Goal: Communication & Community: Answer question/provide support

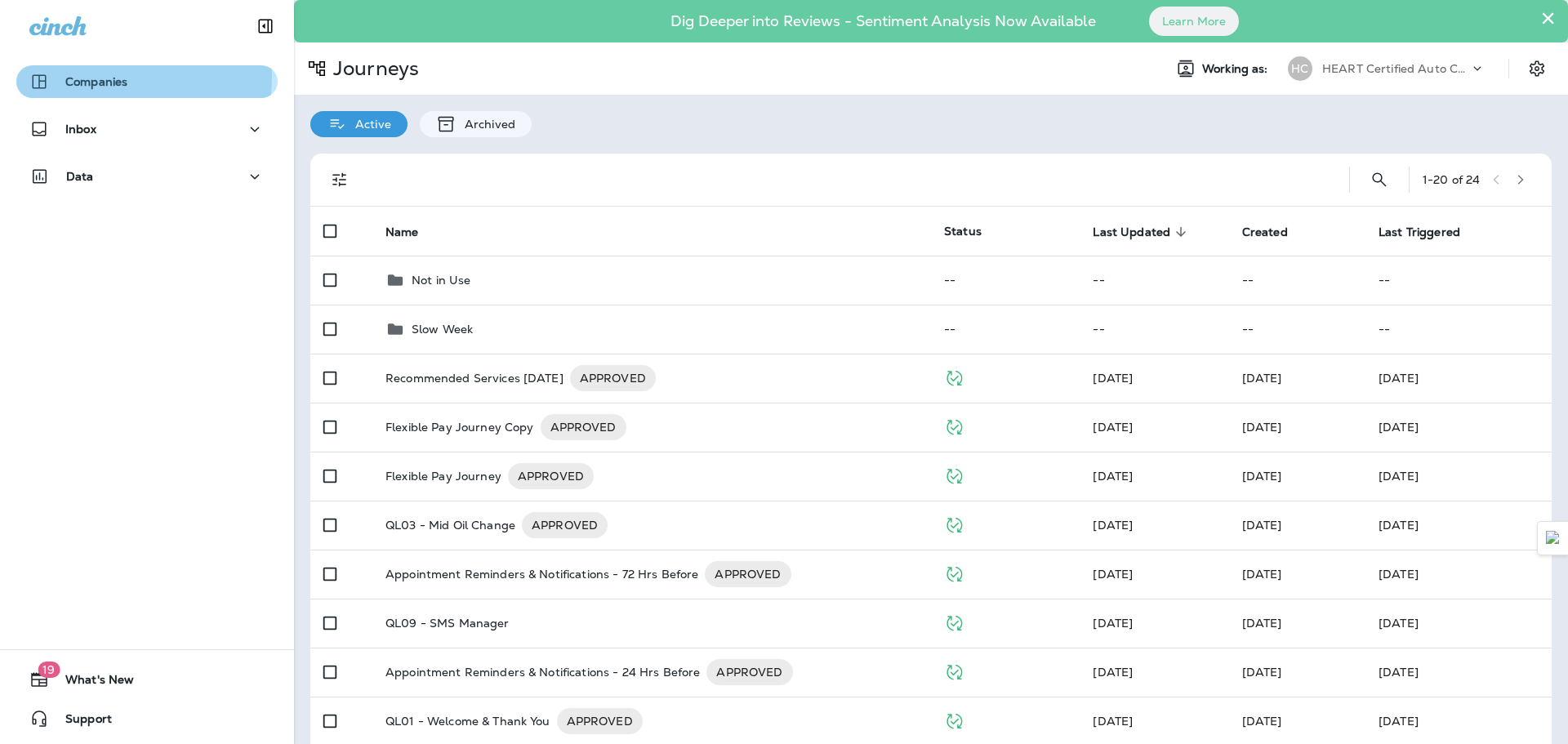
click at [118, 78] on p "Companies" at bounding box center [97, 81] width 62 height 13
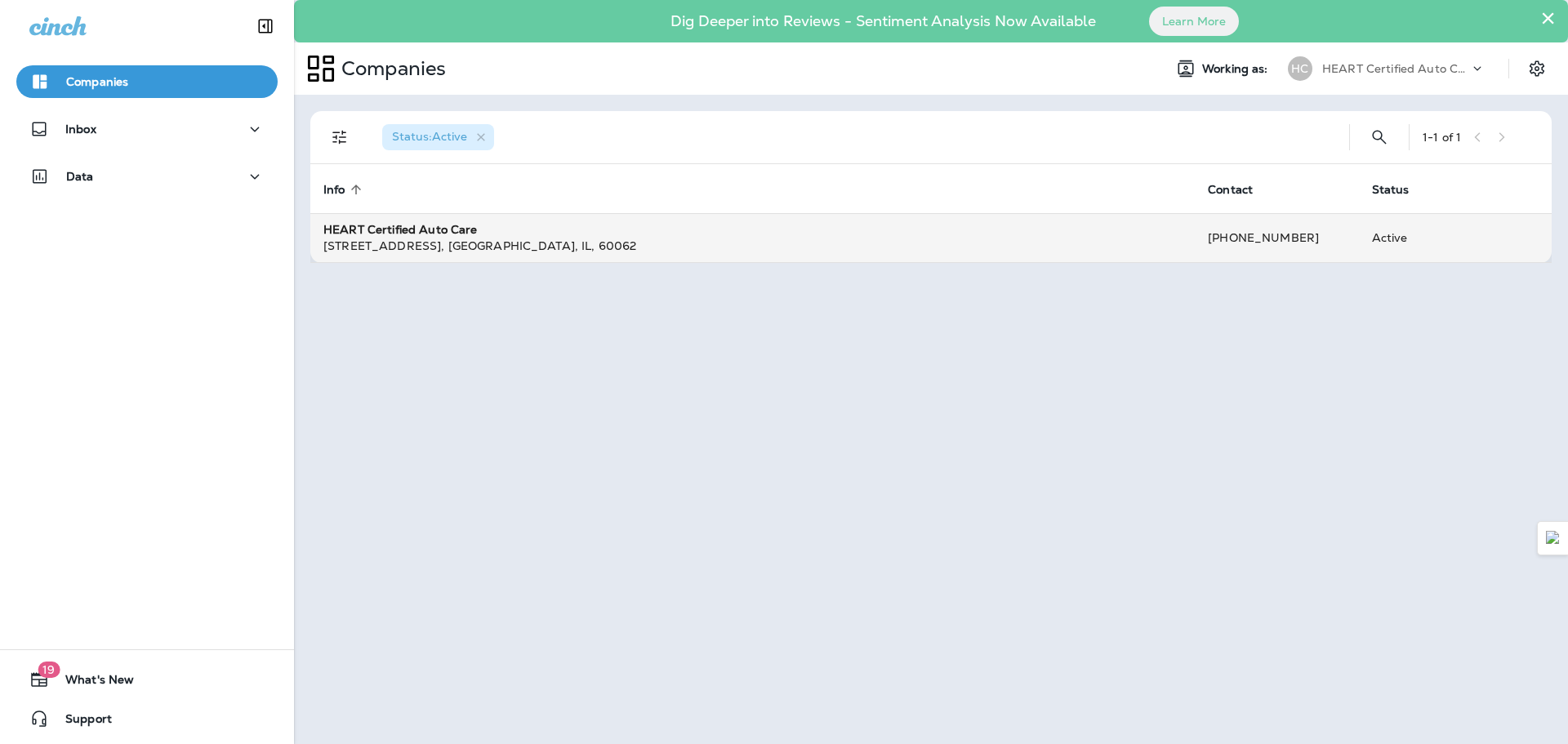
click at [398, 238] on div "[STREET_ADDRESS]" at bounding box center [753, 245] width 859 height 16
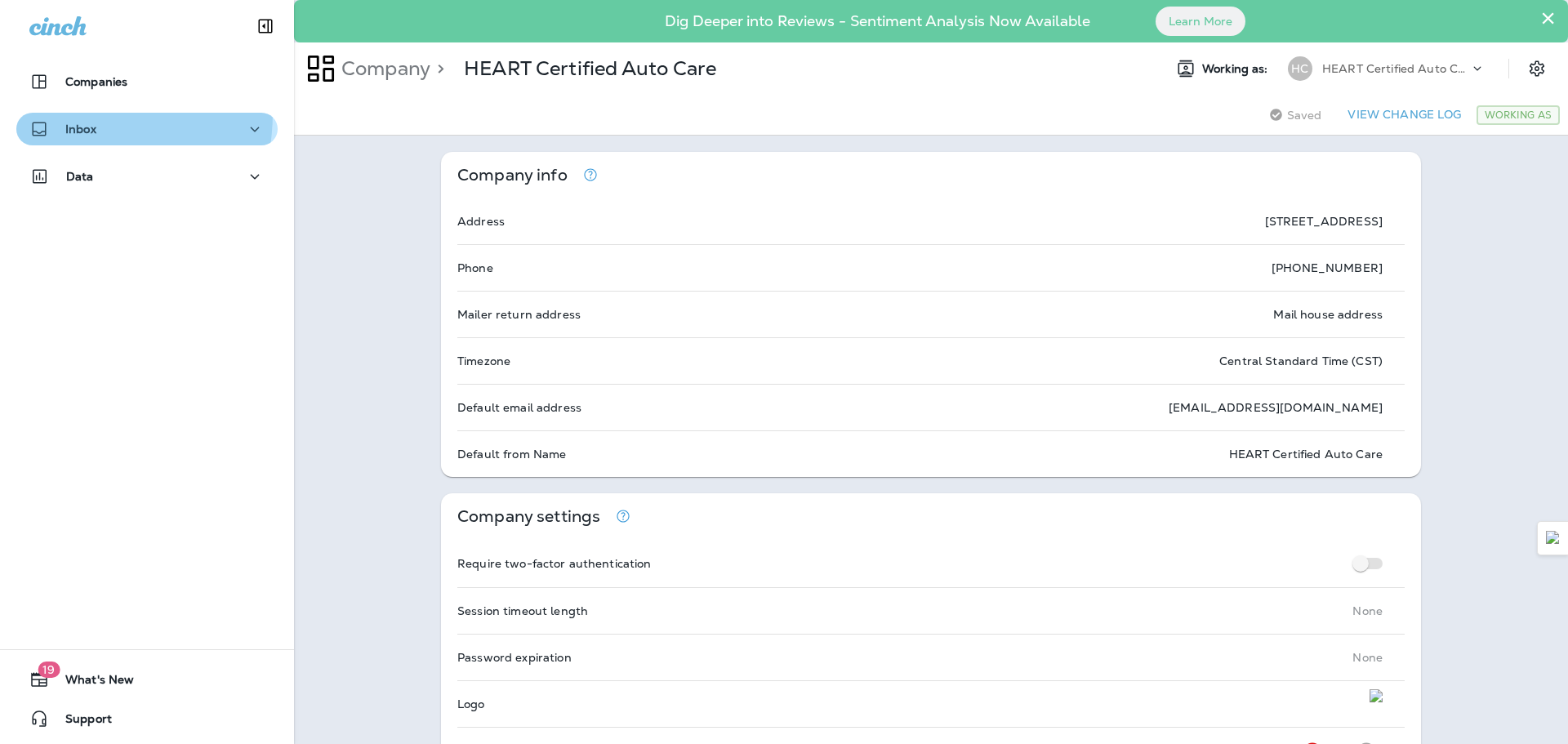
click at [52, 112] on button "Inbox" at bounding box center [146, 128] width 261 height 33
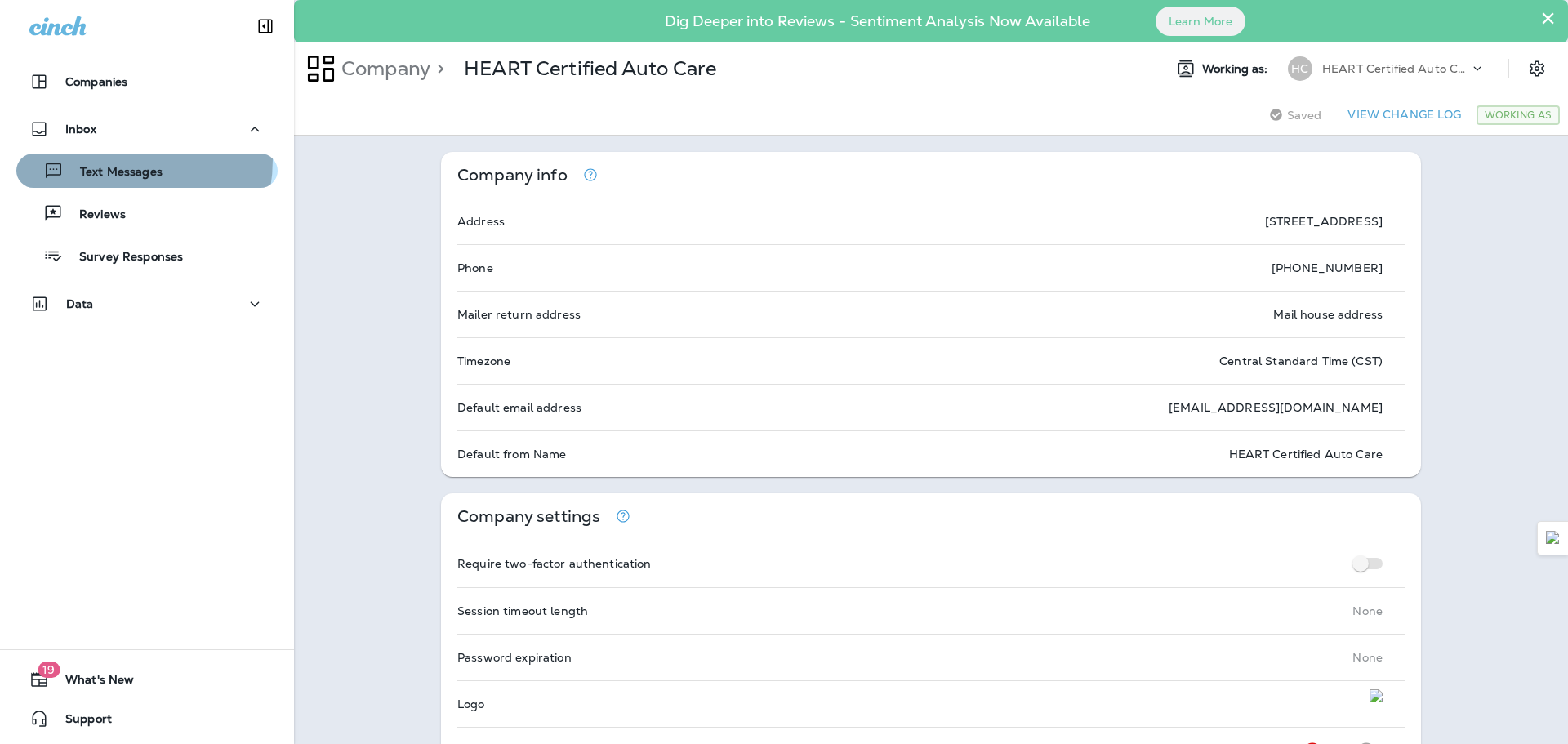
click at [100, 159] on div "Text Messages" at bounding box center [93, 171] width 140 height 25
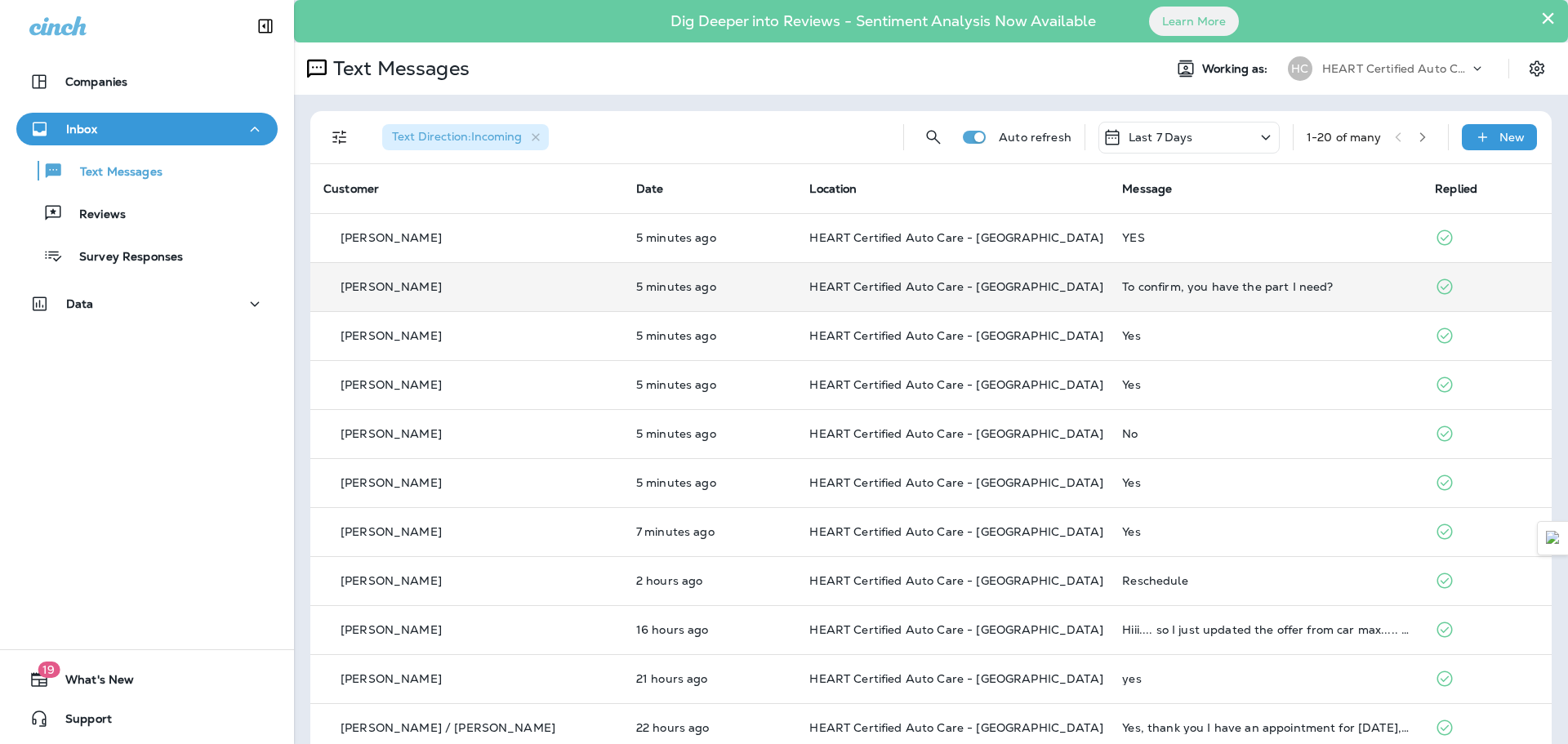
click at [1262, 298] on td "To confirm, you have the part I need?" at bounding box center [1265, 286] width 313 height 49
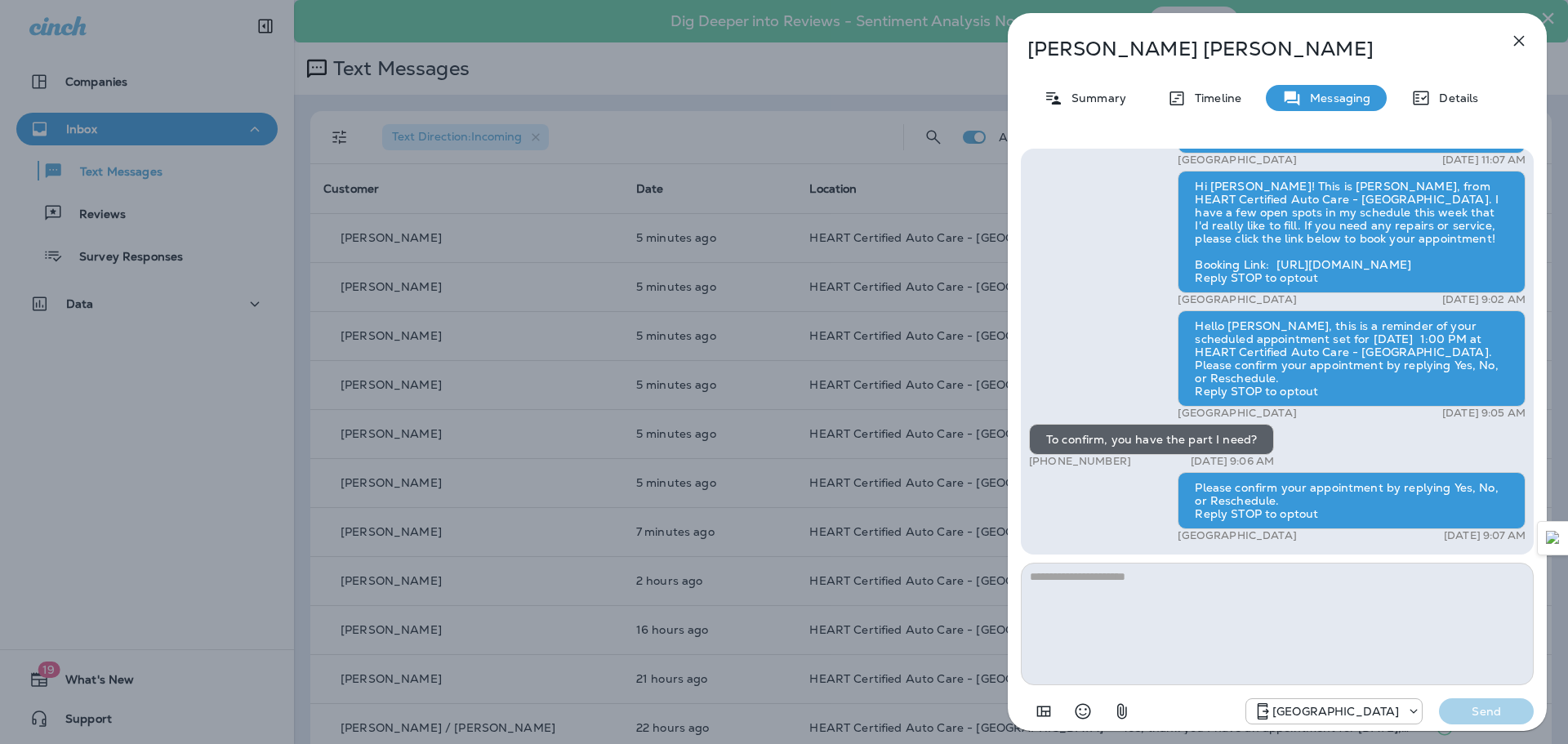
click at [154, 407] on div "[PERSON_NAME] Summary Timeline Messaging Details This is HEART Certified Auto C…" at bounding box center [784, 372] width 1568 height 744
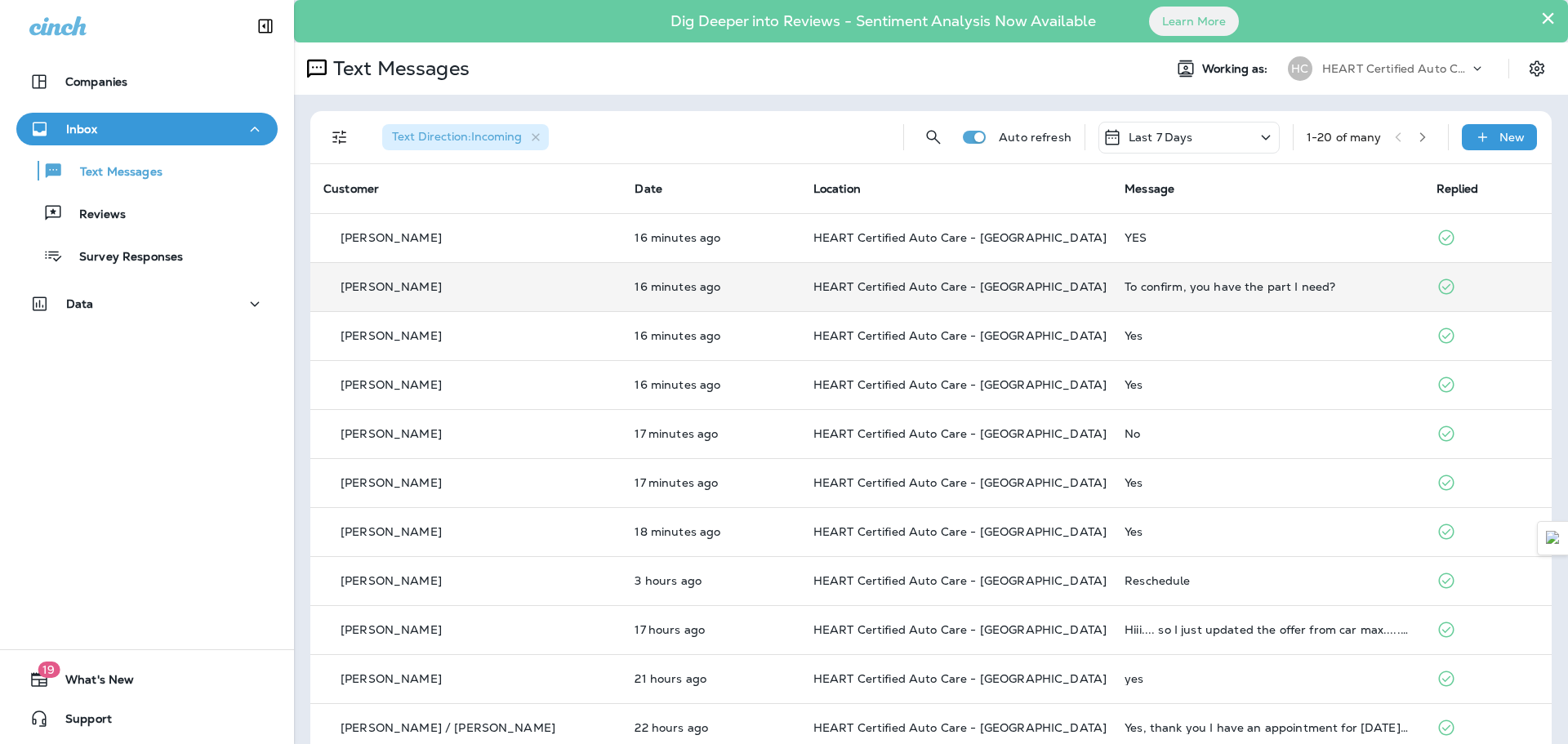
click at [1317, 297] on td "To confirm, you have the part I need?" at bounding box center [1268, 286] width 312 height 49
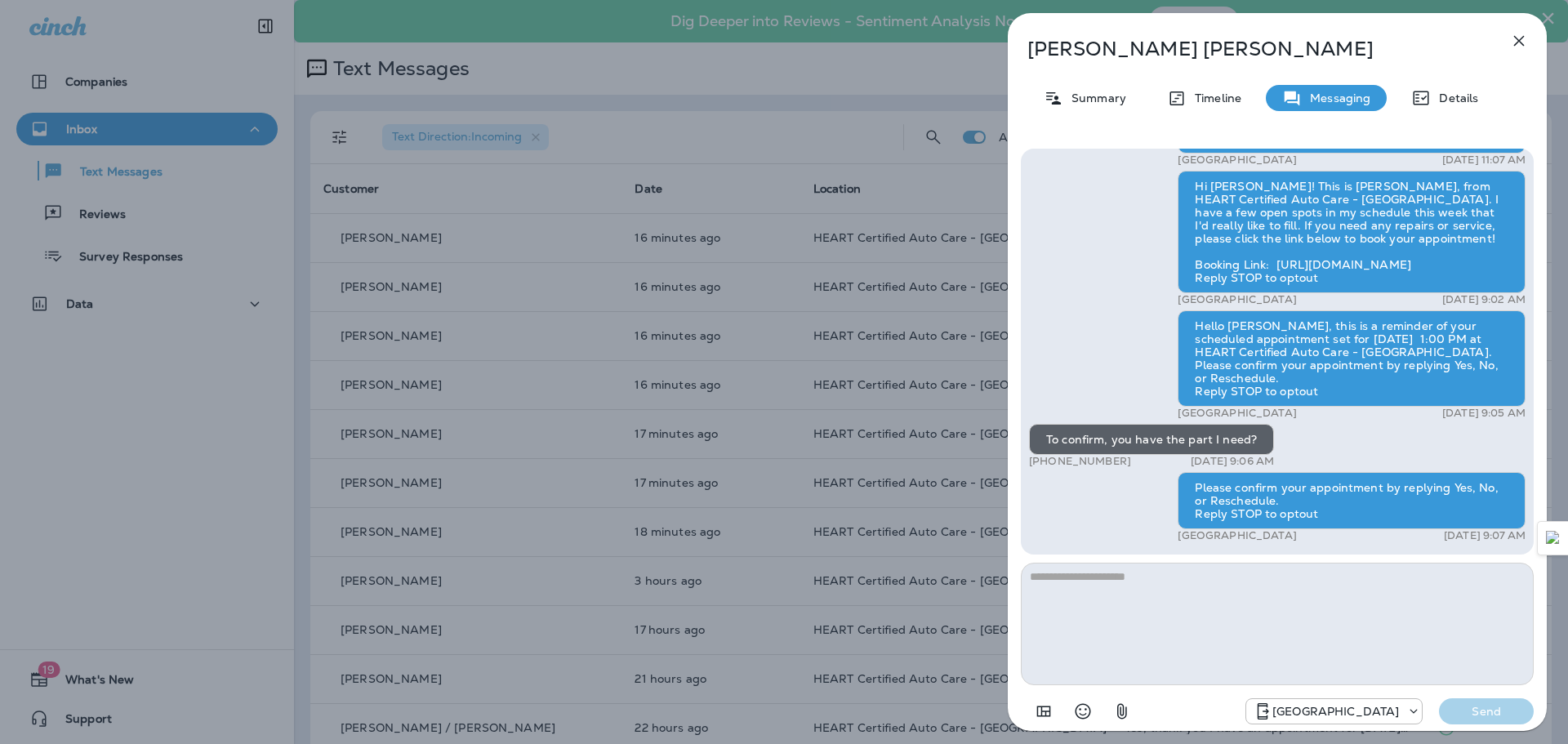
scroll to position [1, 0]
click at [1523, 36] on icon "button" at bounding box center [1519, 41] width 19 height 19
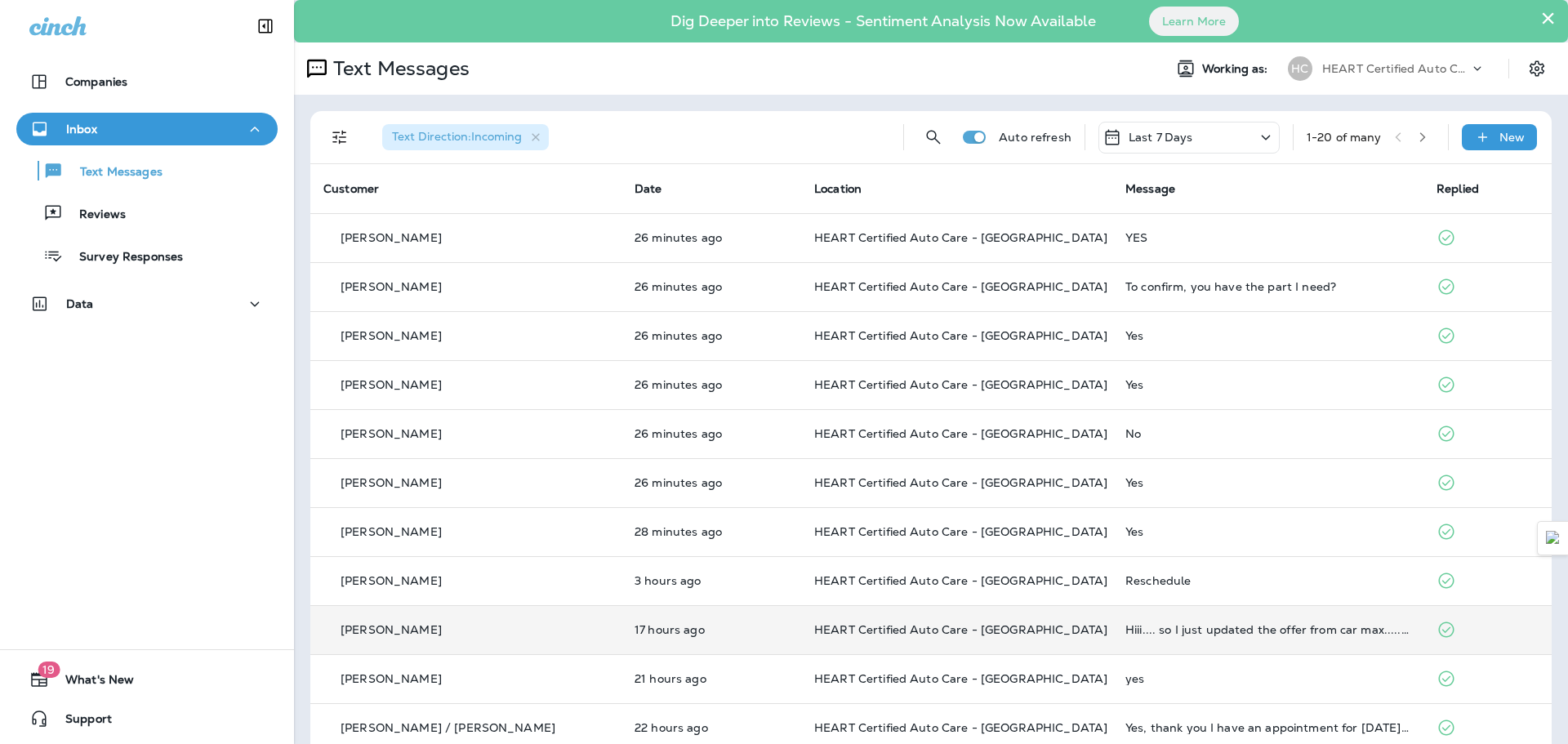
click at [1260, 638] on td "Hiii.... so I just updated the offer from car max..... you were right with figu…" at bounding box center [1269, 630] width 312 height 49
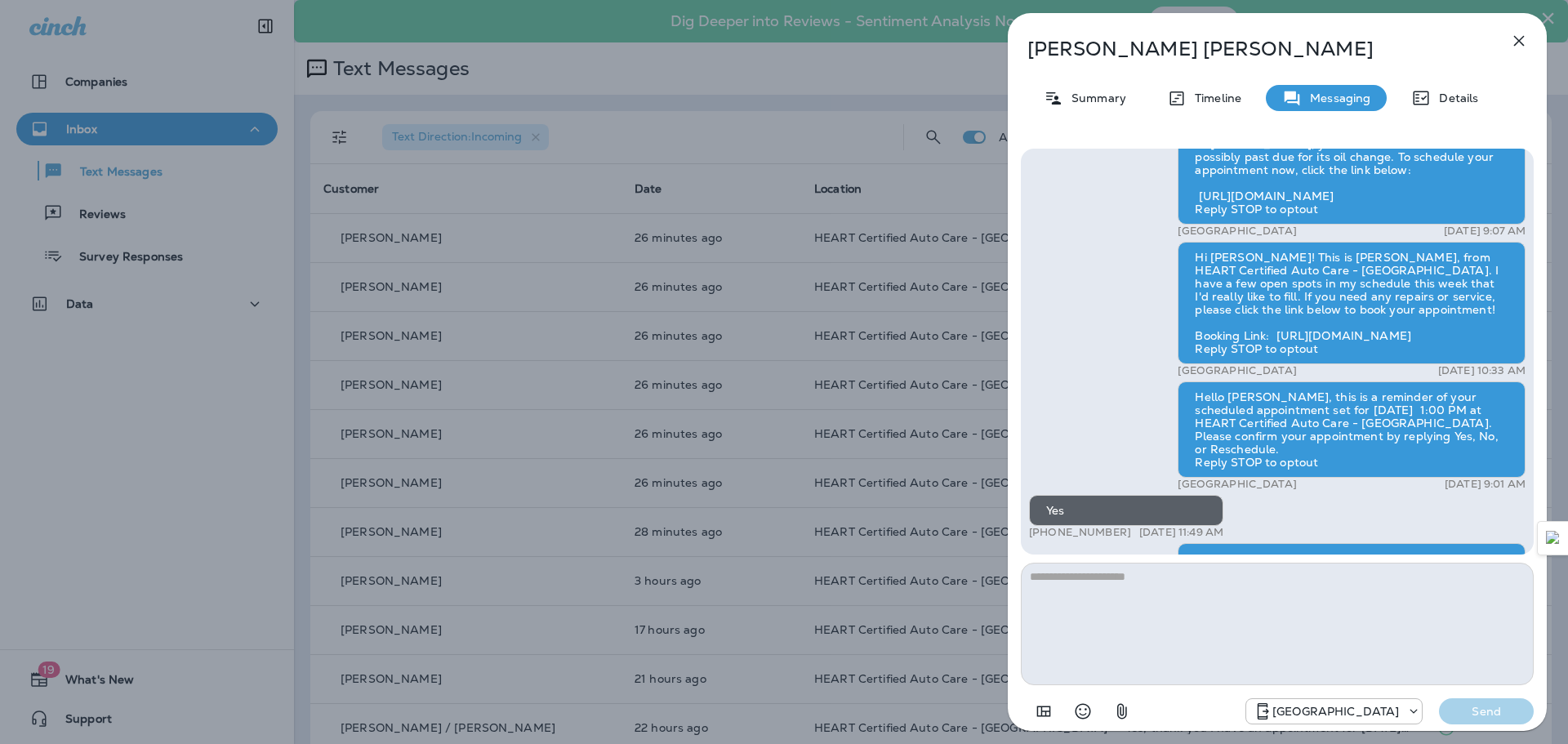
scroll to position [-491, 0]
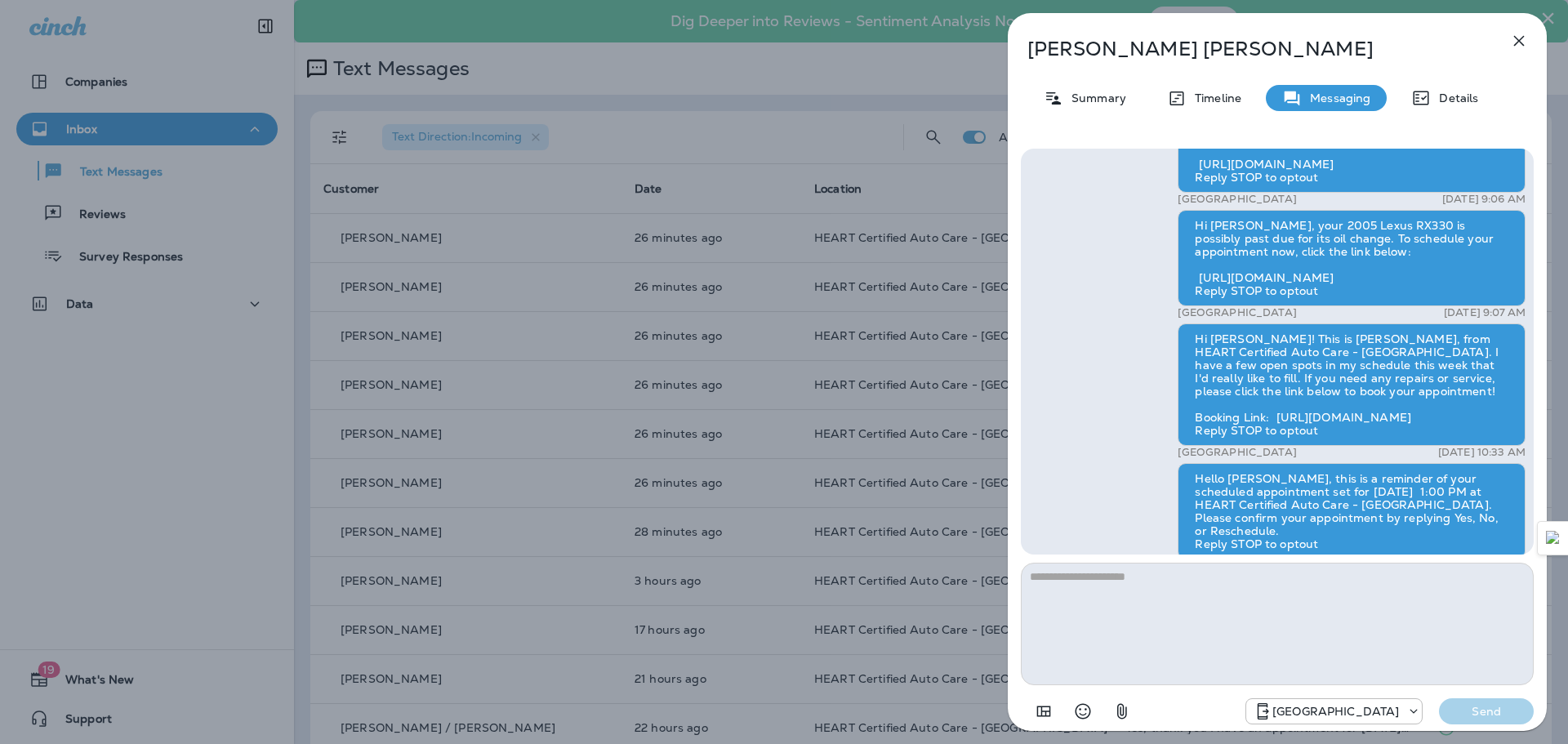
click at [127, 117] on div "[PERSON_NAME] Summary Timeline Messaging Details Hi [PERSON_NAME]! This is [PER…" at bounding box center [784, 372] width 1568 height 744
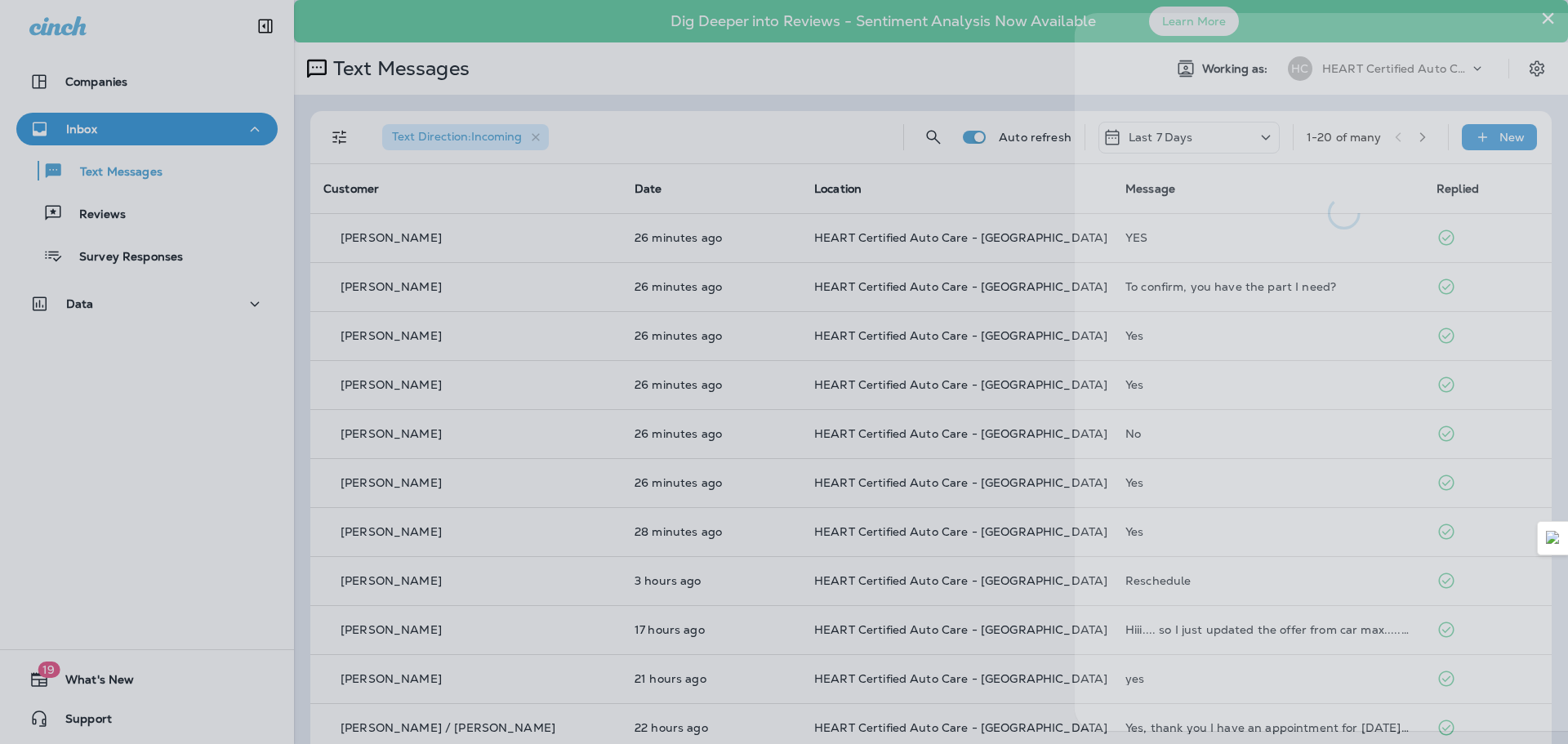
click at [117, 123] on div at bounding box center [851, 372] width 1568 height 744
